Goal: Task Accomplishment & Management: Manage account settings

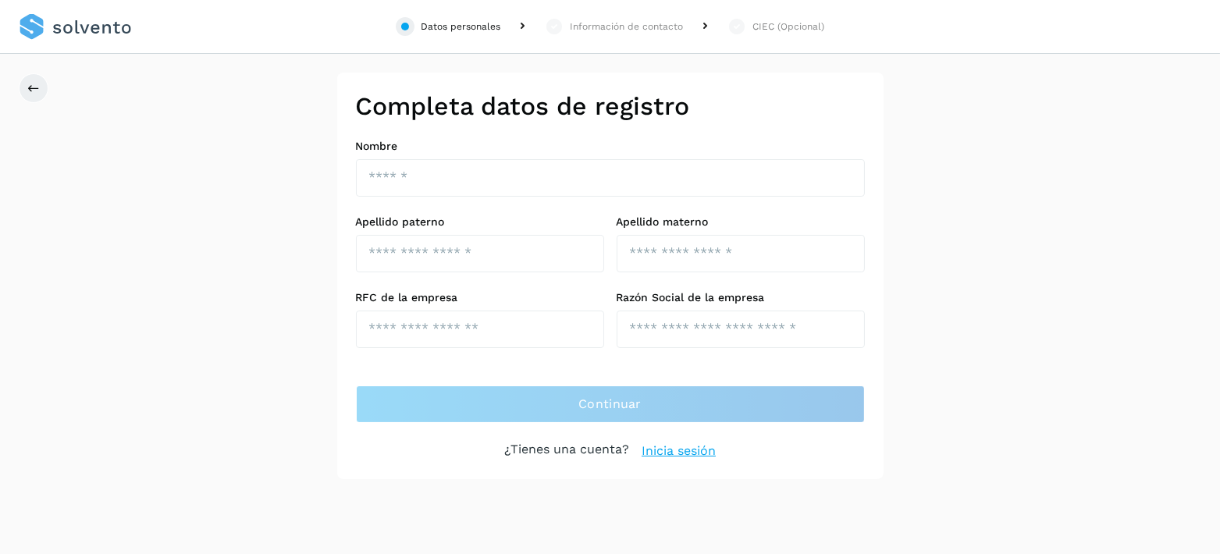
click at [97, 24] on link at bounding box center [75, 27] width 113 height 54
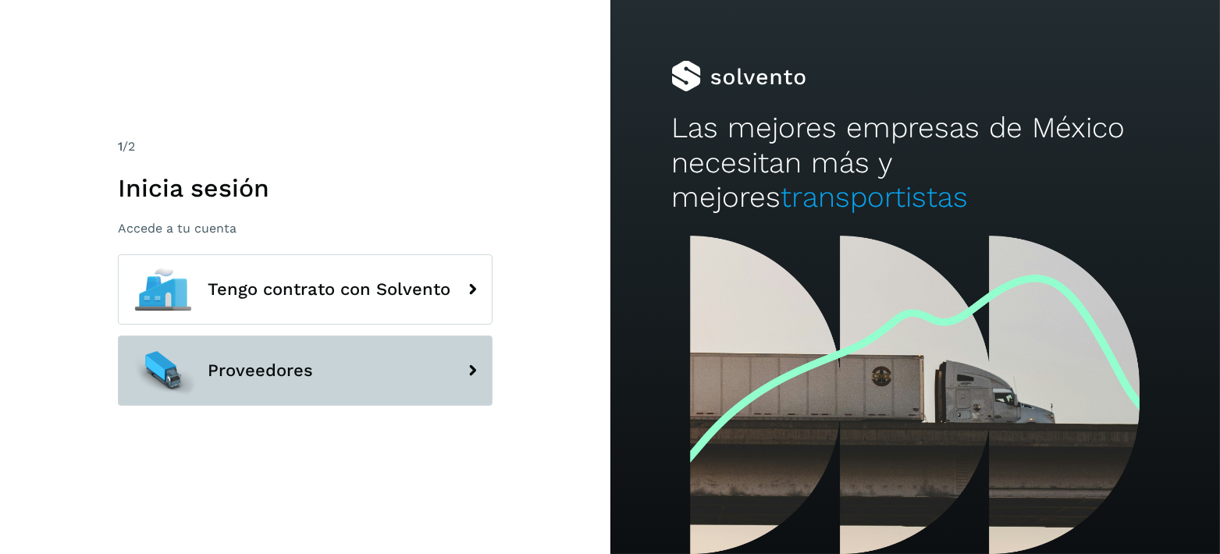
click at [313, 392] on button "Proveedores" at bounding box center [305, 371] width 375 height 70
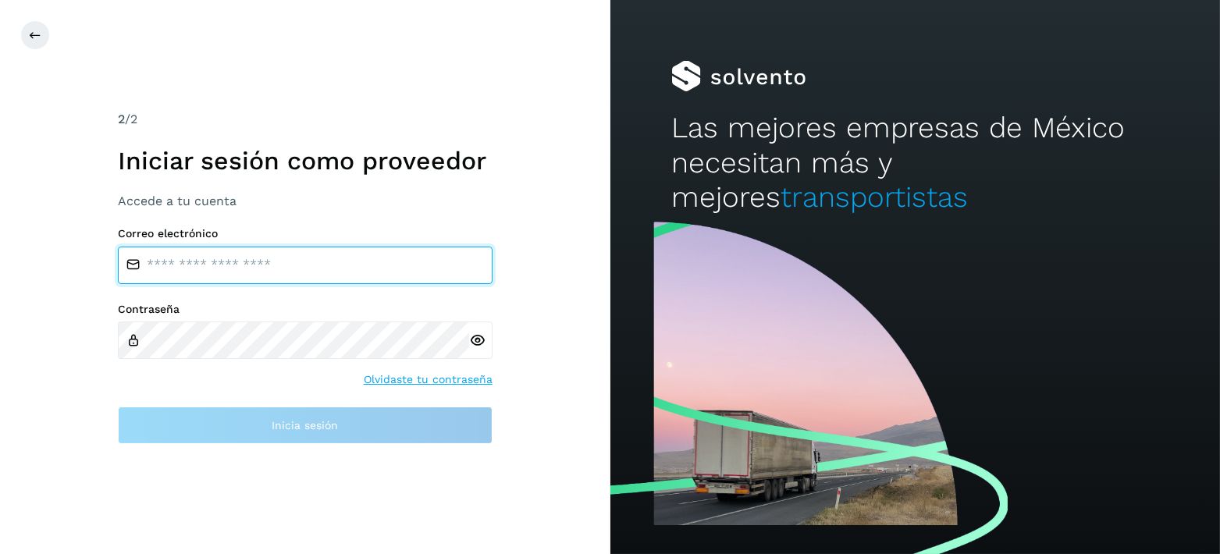
type input "**********"
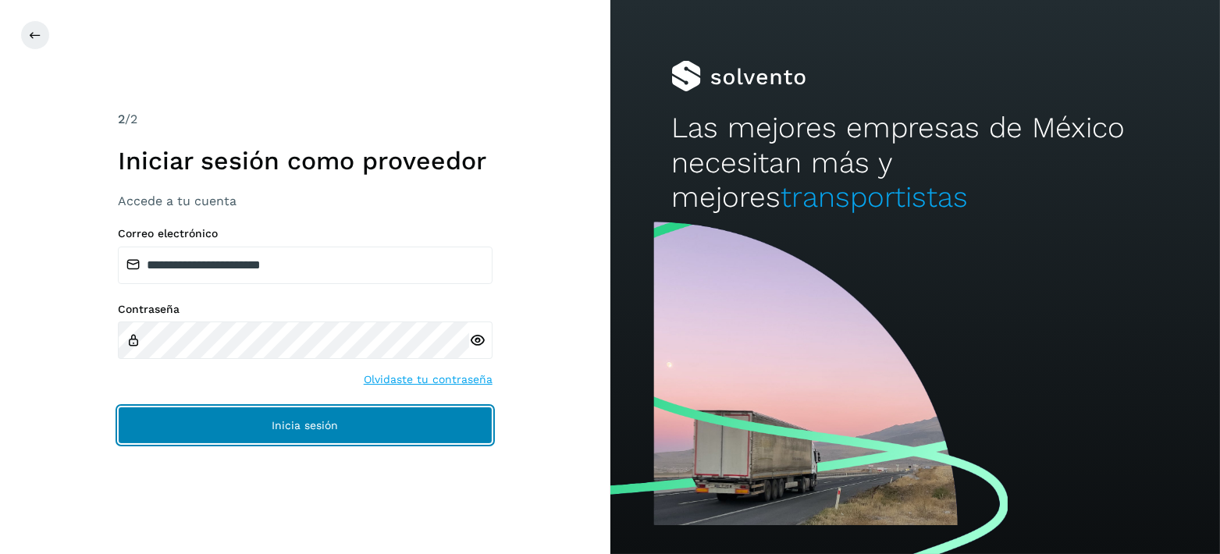
click at [329, 420] on span "Inicia sesión" at bounding box center [305, 425] width 66 height 11
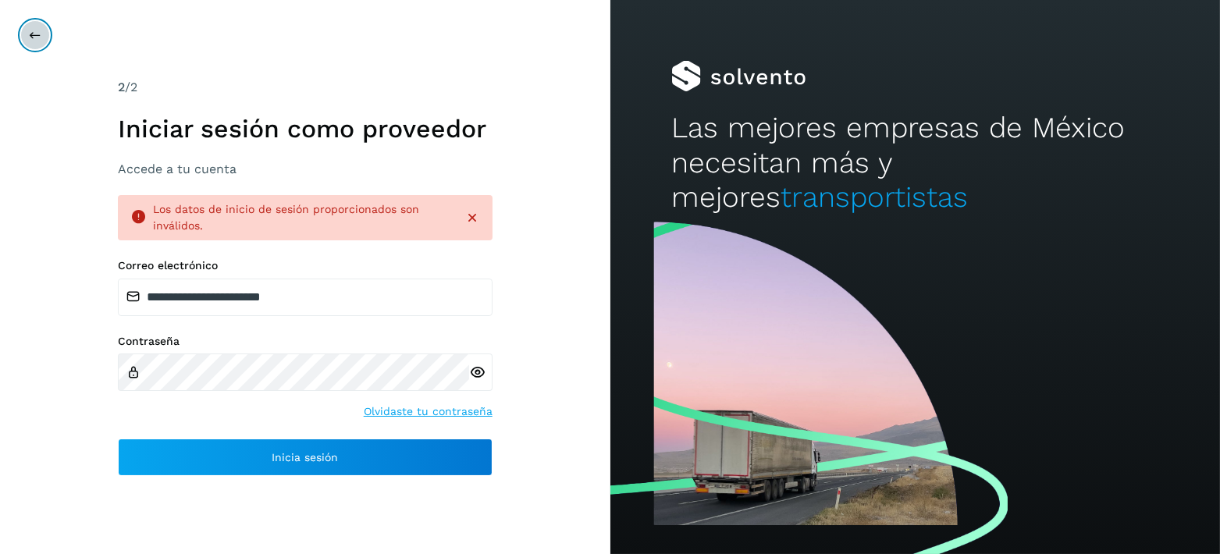
click at [38, 30] on icon at bounding box center [35, 35] width 12 height 12
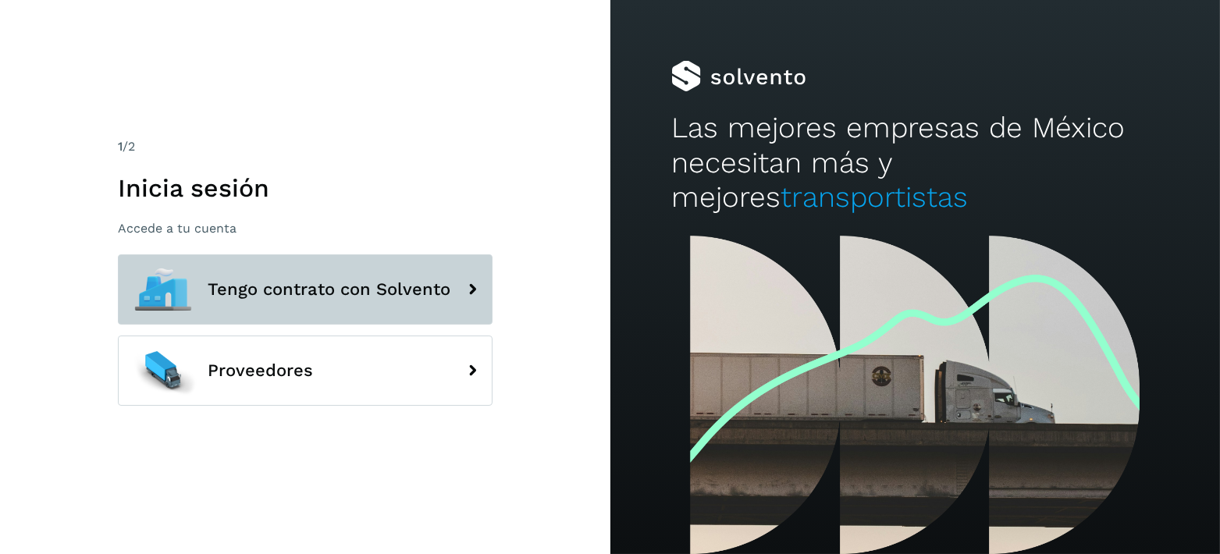
click at [307, 269] on button "Tengo contrato con Solvento" at bounding box center [305, 289] width 375 height 70
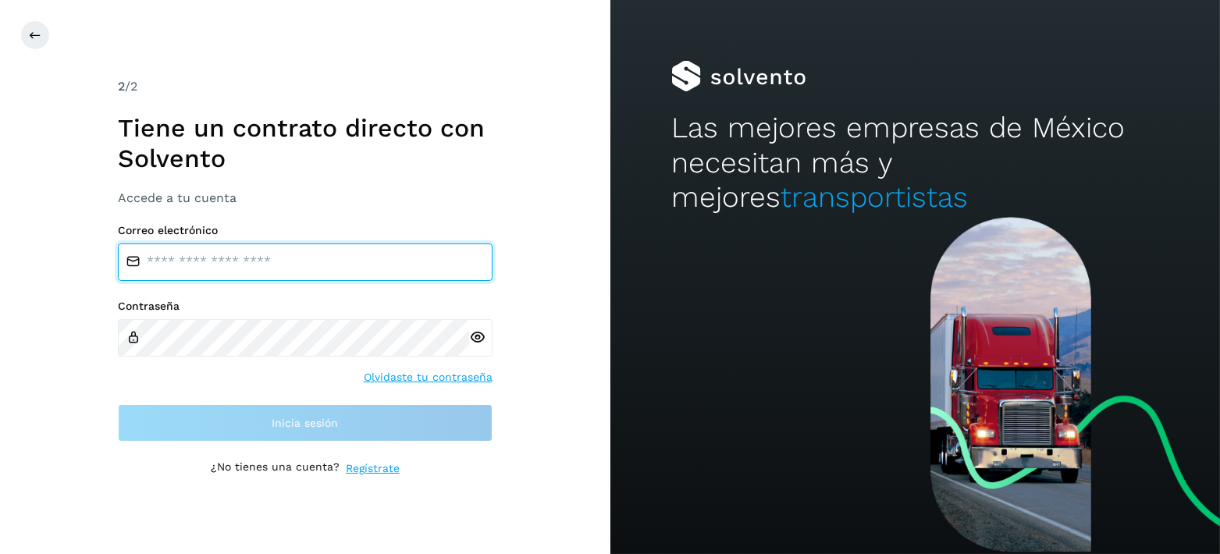
type input "**********"
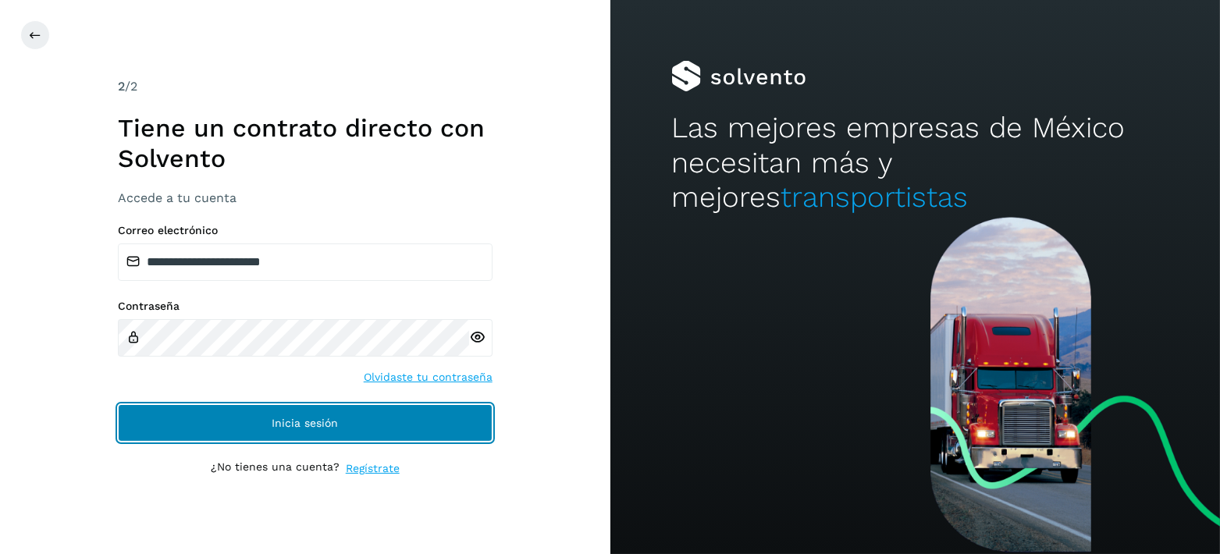
click at [405, 416] on button "Inicia sesión" at bounding box center [305, 422] width 375 height 37
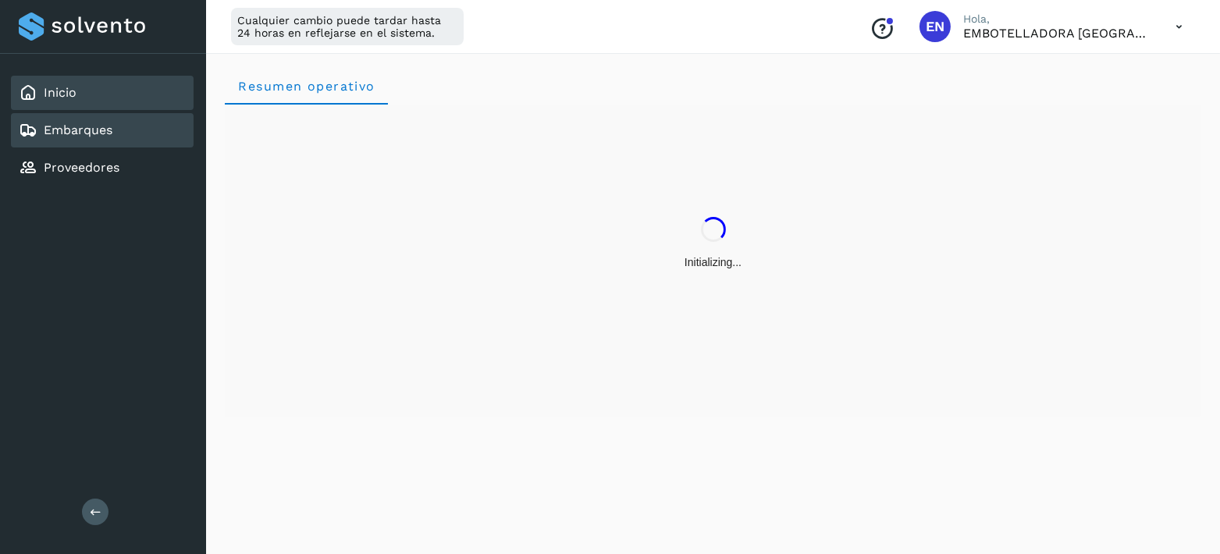
click at [124, 125] on div "Embarques" at bounding box center [102, 130] width 183 height 34
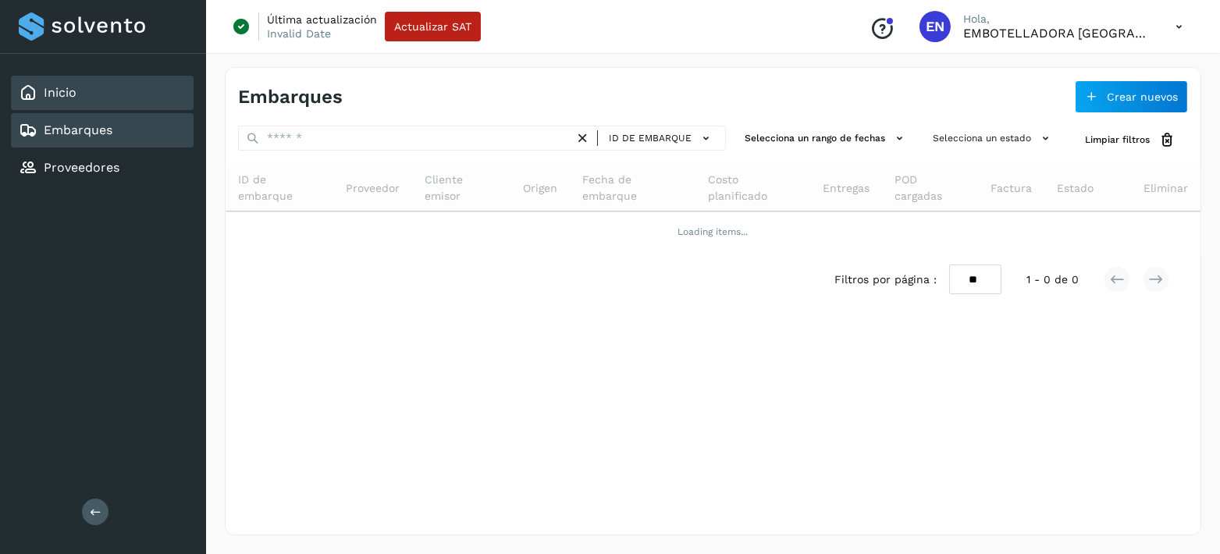
click at [115, 91] on div "Inicio" at bounding box center [102, 93] width 183 height 34
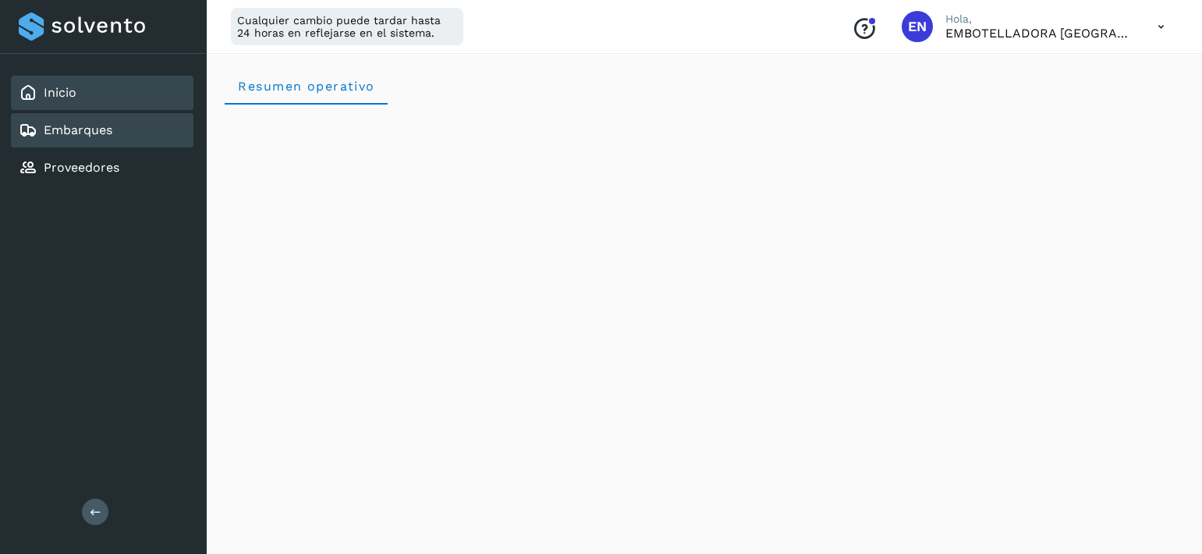
click at [73, 133] on link "Embarques" at bounding box center [78, 130] width 69 height 15
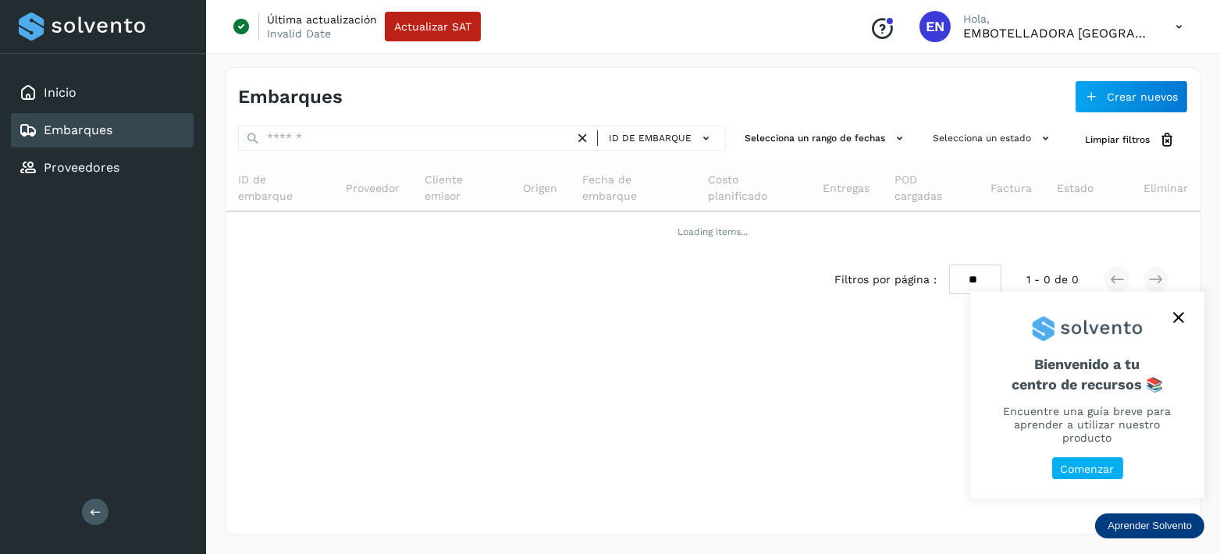
click at [1175, 323] on icon "close," at bounding box center [1178, 317] width 11 height 11
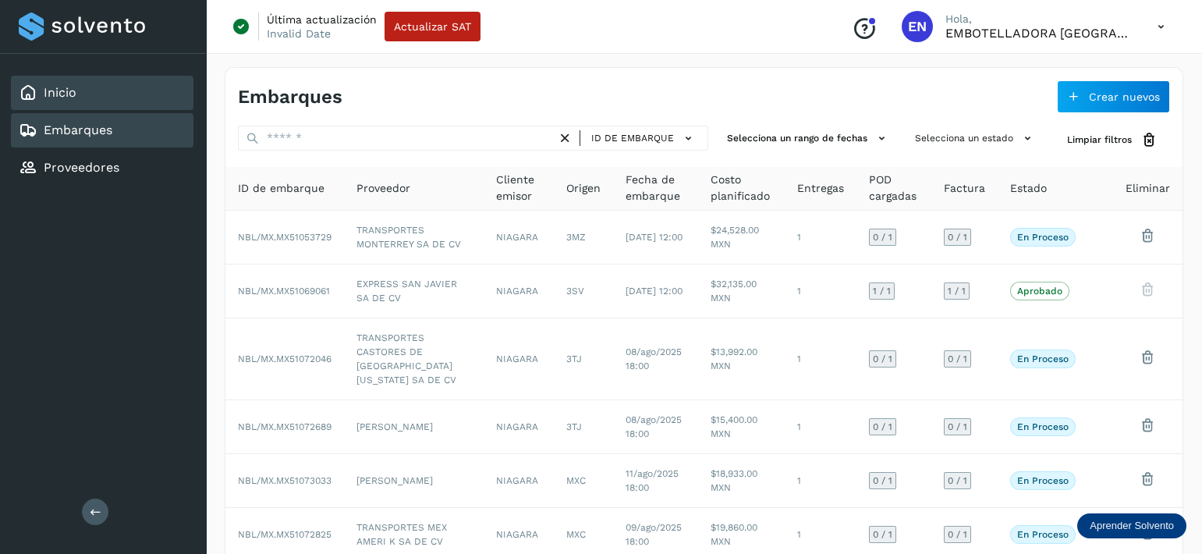
click at [87, 85] on div "Inicio" at bounding box center [102, 93] width 183 height 34
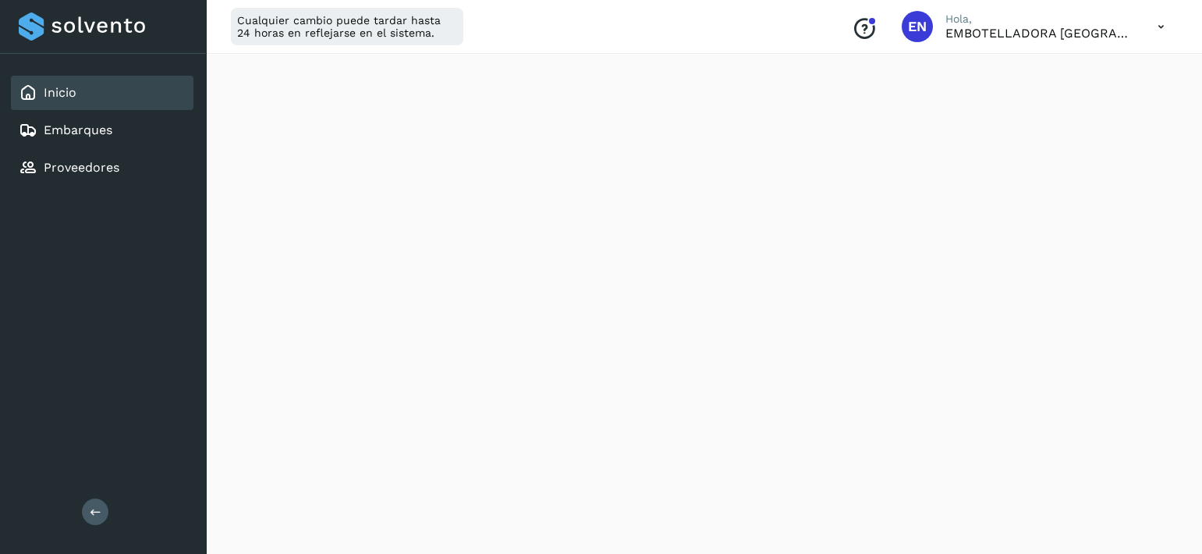
scroll to position [1832, 0]
